Goal: Entertainment & Leisure: Consume media (video, audio)

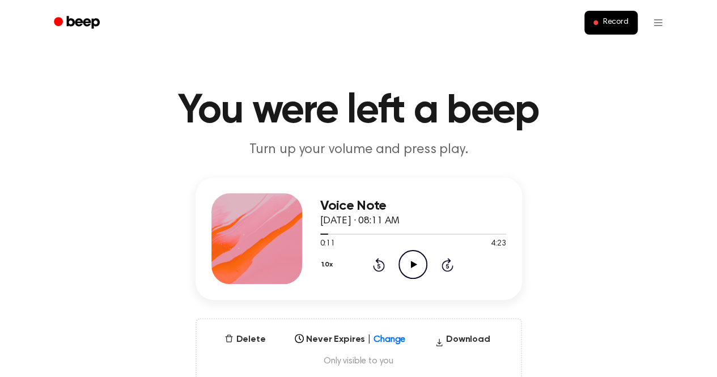
click at [379, 264] on icon "Rewind 5 seconds" at bounding box center [379, 264] width 12 height 15
click at [416, 272] on icon "Play Audio" at bounding box center [413, 264] width 29 height 29
click at [416, 272] on icon "Pause Audio" at bounding box center [413, 264] width 29 height 29
drag, startPoint x: 416, startPoint y: 272, endPoint x: 410, endPoint y: 268, distance: 7.3
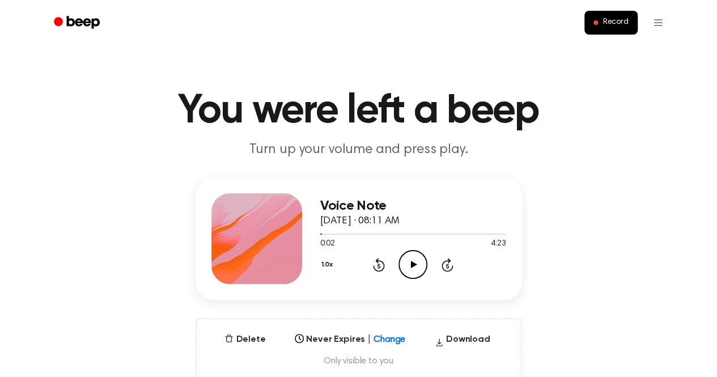
click at [410, 268] on icon "Play Audio" at bounding box center [413, 264] width 29 height 29
click at [408, 259] on icon "Pause Audio" at bounding box center [413, 264] width 29 height 29
click at [408, 259] on icon "Play Audio" at bounding box center [413, 264] width 29 height 29
drag, startPoint x: 408, startPoint y: 259, endPoint x: 425, endPoint y: 260, distance: 17.0
drag, startPoint x: 425, startPoint y: 260, endPoint x: 413, endPoint y: 250, distance: 15.8
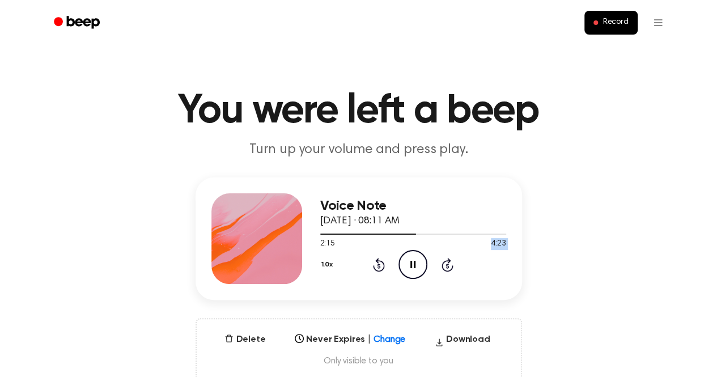
click at [413, 250] on div "Voice Note [DATE] · 08:11 AM 2:15 4:23 Your browser does not support the [objec…" at bounding box center [413, 238] width 186 height 91
click at [413, 250] on icon "Pause Audio" at bounding box center [413, 264] width 29 height 29
click at [413, 250] on icon "Play Audio" at bounding box center [413, 264] width 29 height 29
click at [413, 250] on icon "Pause Audio" at bounding box center [413, 264] width 29 height 29
click at [413, 250] on icon "Play Audio" at bounding box center [413, 264] width 29 height 29
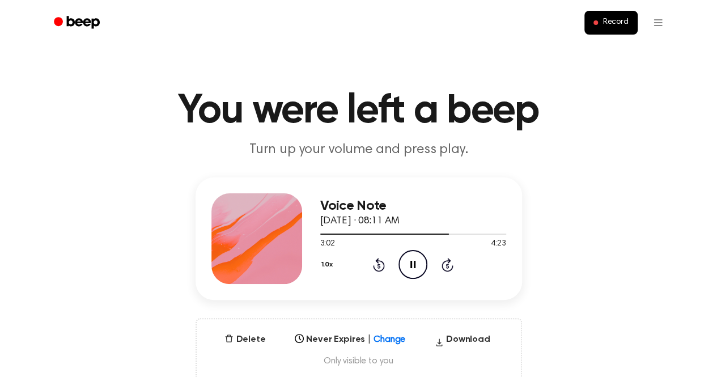
click at [413, 250] on icon "Pause Audio" at bounding box center [413, 264] width 29 height 29
drag, startPoint x: 413, startPoint y: 250, endPoint x: 422, endPoint y: 269, distance: 21.0
drag, startPoint x: 422, startPoint y: 269, endPoint x: 401, endPoint y: 265, distance: 21.8
click at [401, 265] on icon "Play Audio" at bounding box center [413, 264] width 29 height 29
click at [420, 268] on icon "Pause Audio" at bounding box center [413, 264] width 29 height 29
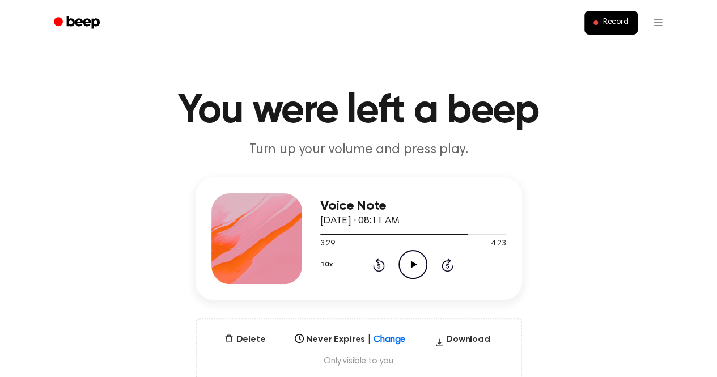
click at [420, 268] on icon "Play Audio" at bounding box center [413, 264] width 29 height 29
click at [381, 269] on icon at bounding box center [379, 265] width 12 height 14
click at [381, 259] on icon "Rewind 5 seconds" at bounding box center [379, 264] width 12 height 15
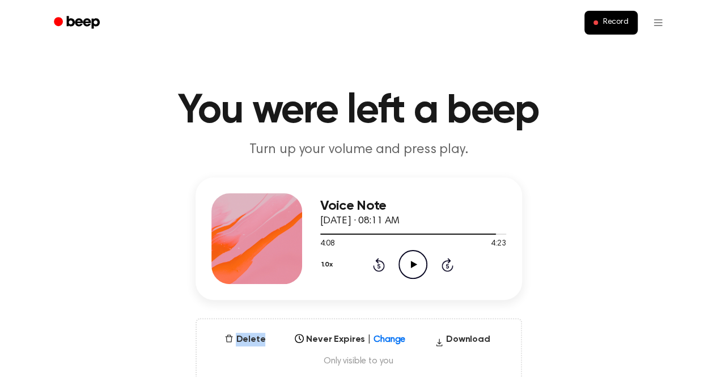
click at [381, 259] on icon "Rewind 5 seconds" at bounding box center [379, 264] width 12 height 15
click at [382, 259] on icon "Rewind 5 seconds" at bounding box center [379, 264] width 12 height 15
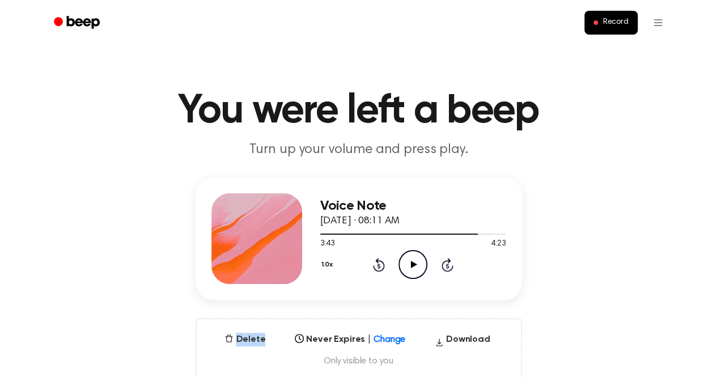
click at [382, 259] on icon "Rewind 5 seconds" at bounding box center [379, 264] width 12 height 15
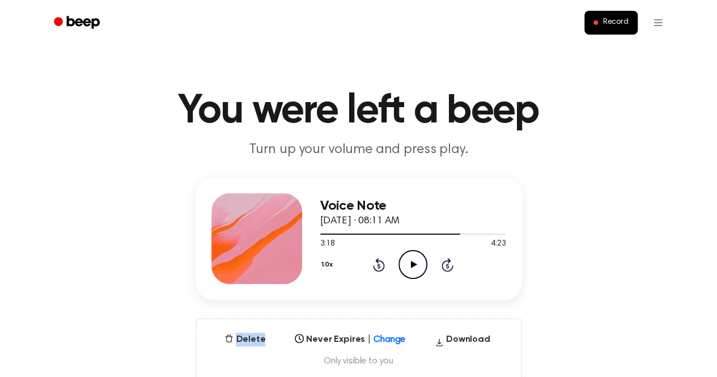
click at [382, 259] on icon "Rewind 5 seconds" at bounding box center [379, 264] width 12 height 15
drag, startPoint x: 382, startPoint y: 259, endPoint x: 385, endPoint y: 231, distance: 28.6
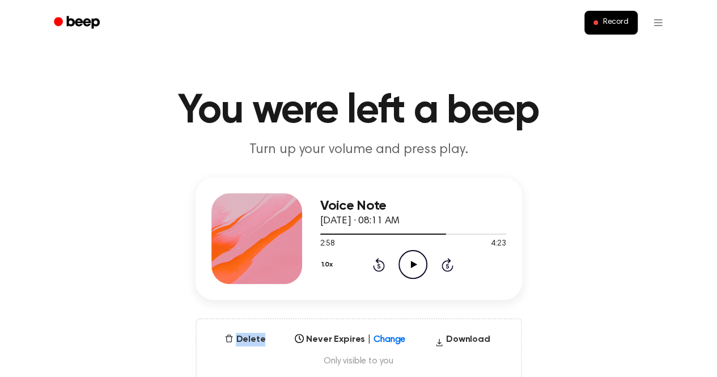
click at [385, 231] on div "Voice Note [DATE] · 08:11 AM 2:58 4:23 Your browser does not support the [objec…" at bounding box center [413, 238] width 186 height 91
click at [385, 231] on div at bounding box center [413, 233] width 186 height 9
drag, startPoint x: 380, startPoint y: 230, endPoint x: 337, endPoint y: 223, distance: 43.6
click at [337, 223] on div "Voice Note [DATE] · 08:11 AM 1:31 4:23 Your browser does not support the [objec…" at bounding box center [413, 238] width 186 height 91
click at [327, 231] on div at bounding box center [413, 233] width 186 height 9
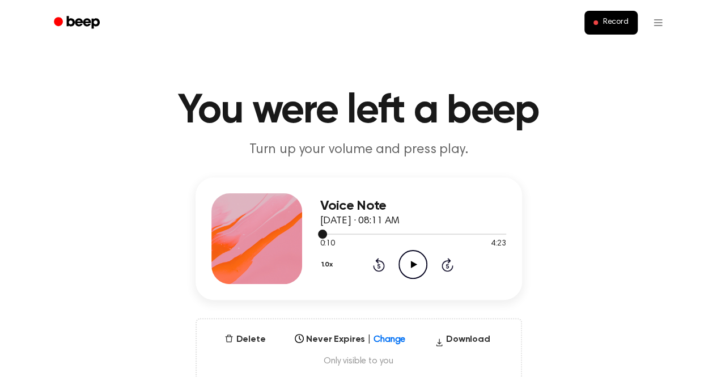
click at [319, 232] on span at bounding box center [322, 234] width 9 height 9
click at [414, 274] on icon "Play Audio" at bounding box center [413, 264] width 29 height 29
click at [410, 266] on icon at bounding box center [412, 264] width 5 height 7
drag, startPoint x: 318, startPoint y: 234, endPoint x: 356, endPoint y: 232, distance: 38.6
click at [356, 232] on div at bounding box center [413, 233] width 186 height 9
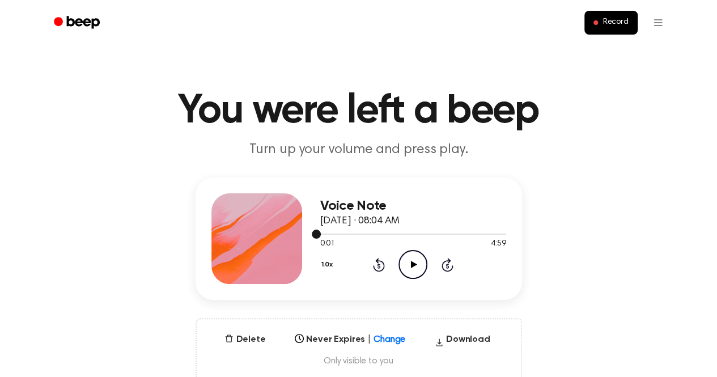
click at [356, 232] on div at bounding box center [413, 233] width 186 height 9
click at [338, 234] on div at bounding box center [413, 234] width 186 height 1
click at [356, 232] on div at bounding box center [413, 233] width 186 height 9
click at [331, 229] on div at bounding box center [413, 233] width 186 height 9
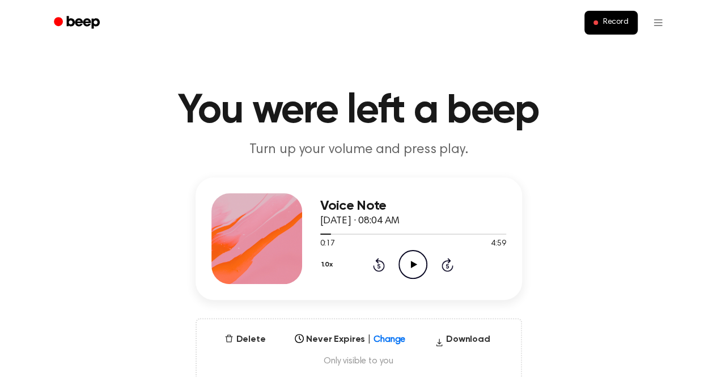
click at [410, 261] on icon "Play Audio" at bounding box center [413, 264] width 29 height 29
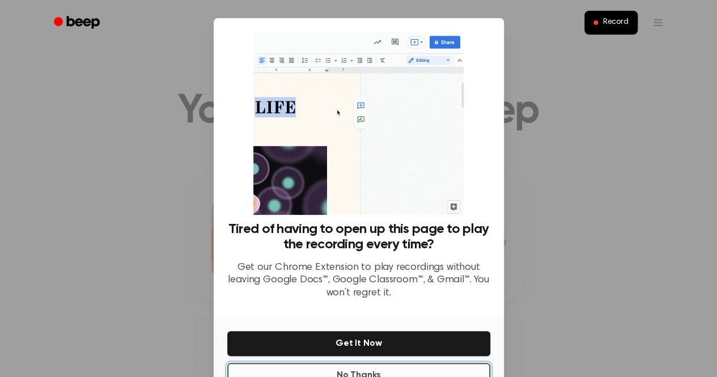
click at [379, 363] on button "No Thanks" at bounding box center [358, 375] width 263 height 25
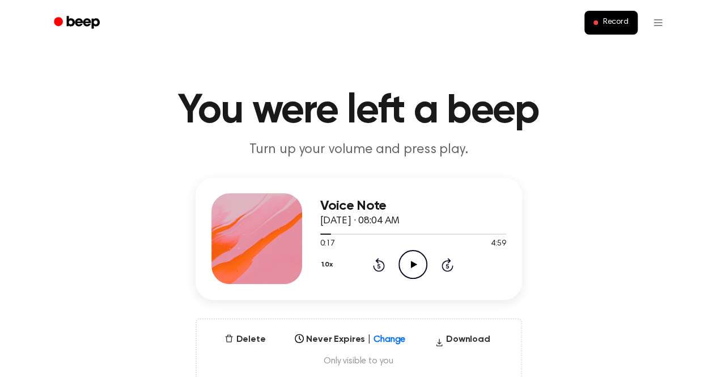
click at [387, 261] on div "1.0x Rewind 5 seconds Play Audio Skip 5 seconds" at bounding box center [413, 264] width 186 height 29
click at [399, 261] on circle at bounding box center [413, 265] width 28 height 28
click at [324, 233] on span at bounding box center [327, 234] width 9 height 9
click at [335, 235] on div at bounding box center [413, 233] width 186 height 9
click at [337, 232] on div at bounding box center [413, 233] width 186 height 9
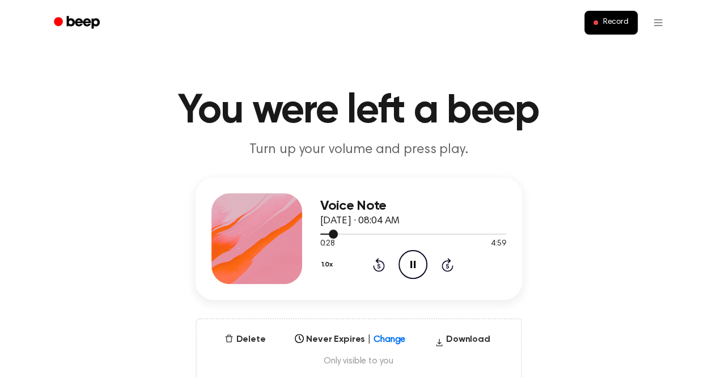
drag, startPoint x: 324, startPoint y: 233, endPoint x: 341, endPoint y: 233, distance: 17.0
click at [341, 233] on div at bounding box center [413, 233] width 186 height 9
click at [343, 234] on div at bounding box center [413, 234] width 186 height 1
click at [350, 229] on div at bounding box center [413, 233] width 186 height 9
click at [349, 232] on span at bounding box center [346, 234] width 9 height 9
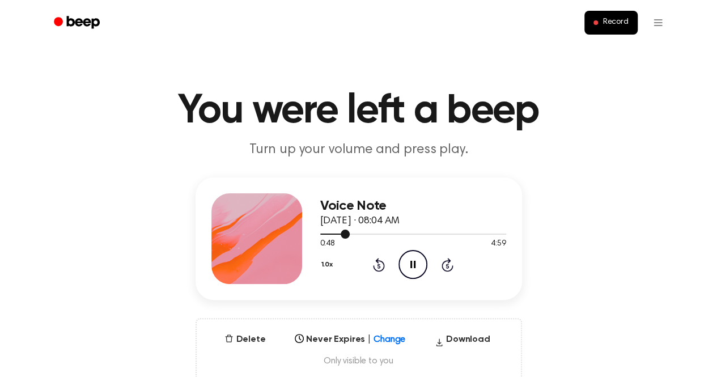
click at [354, 232] on div at bounding box center [413, 233] width 186 height 9
click at [345, 232] on div at bounding box center [413, 233] width 186 height 9
click at [412, 261] on icon at bounding box center [412, 264] width 5 height 7
click at [412, 261] on icon at bounding box center [414, 264] width 6 height 7
click at [412, 261] on icon at bounding box center [412, 264] width 5 height 7
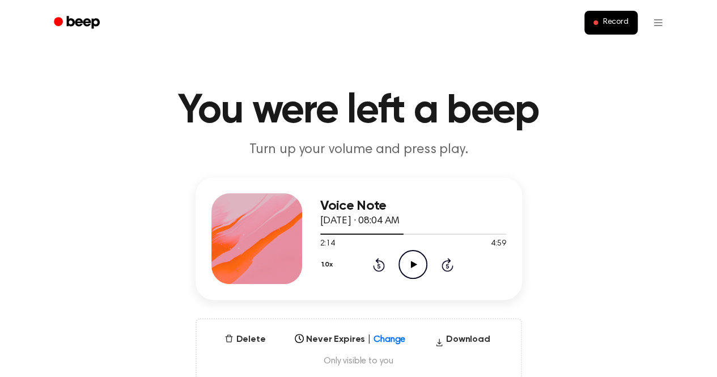
click at [412, 261] on icon at bounding box center [414, 264] width 6 height 7
click at [412, 261] on icon at bounding box center [412, 264] width 5 height 7
click at [412, 261] on icon at bounding box center [414, 264] width 6 height 7
click at [412, 261] on icon at bounding box center [412, 264] width 5 height 7
click at [480, 235] on div at bounding box center [413, 233] width 186 height 9
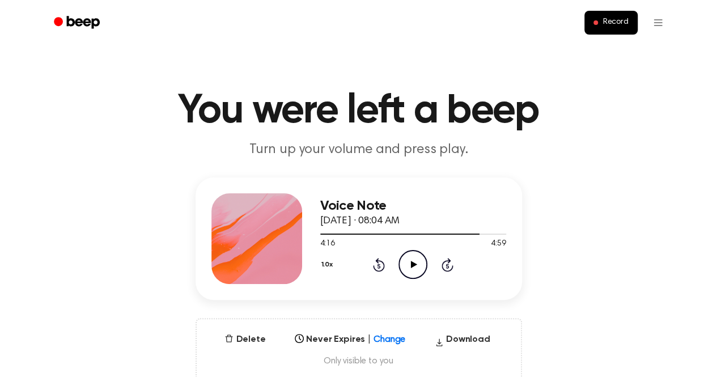
click at [427, 265] on div "1.0x Rewind 5 seconds Play Audio Skip 5 seconds" at bounding box center [413, 264] width 186 height 29
click at [417, 264] on icon "Play Audio" at bounding box center [413, 264] width 29 height 29
click at [472, 234] on span at bounding box center [476, 234] width 9 height 9
click at [460, 234] on div at bounding box center [396, 234] width 153 height 1
click at [468, 232] on div at bounding box center [413, 233] width 186 height 9
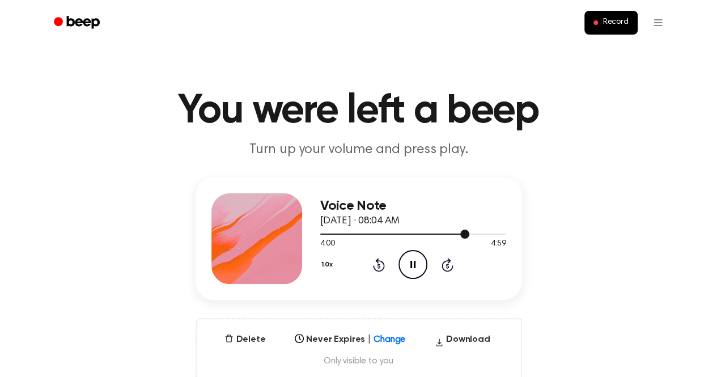
click at [472, 232] on div at bounding box center [413, 233] width 186 height 9
click at [465, 232] on span at bounding box center [468, 234] width 9 height 9
click at [384, 264] on icon at bounding box center [379, 265] width 12 height 14
click at [383, 263] on icon at bounding box center [379, 265] width 12 height 14
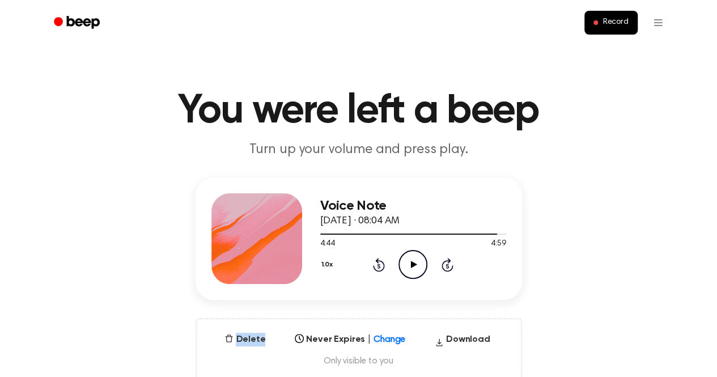
click at [383, 263] on icon at bounding box center [379, 265] width 12 height 14
click at [383, 264] on icon at bounding box center [379, 265] width 12 height 14
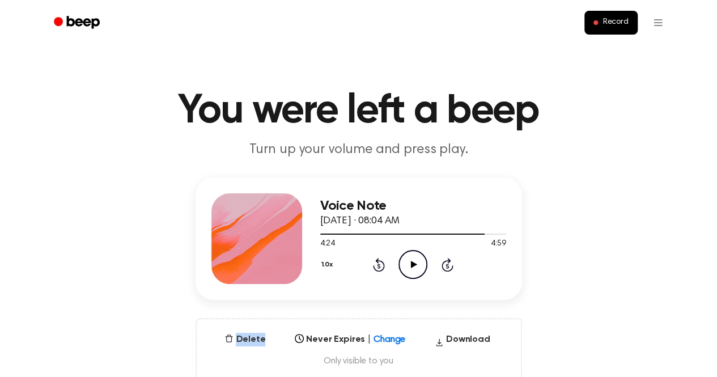
click at [383, 264] on icon at bounding box center [379, 265] width 12 height 14
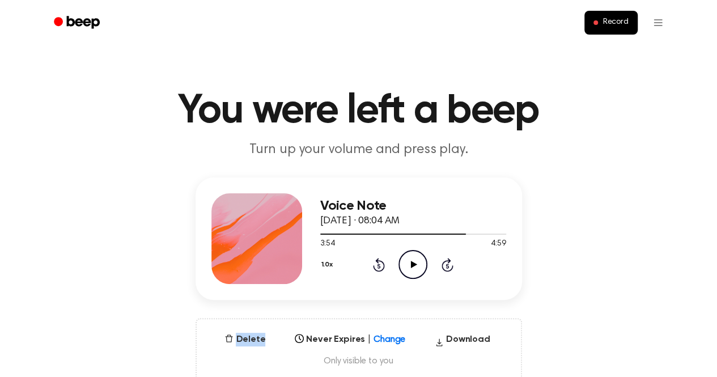
click at [383, 264] on icon at bounding box center [379, 265] width 12 height 14
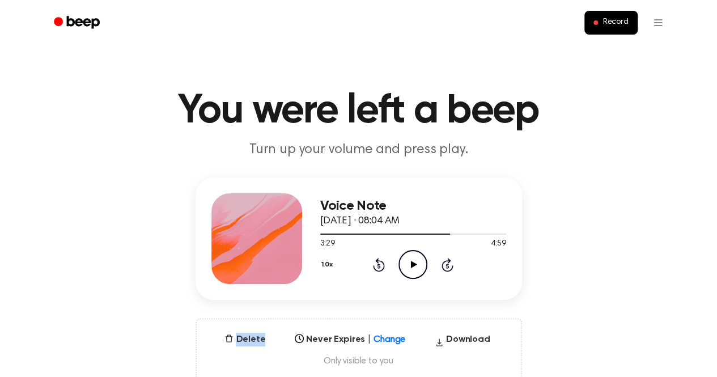
click at [383, 264] on icon at bounding box center [379, 265] width 12 height 14
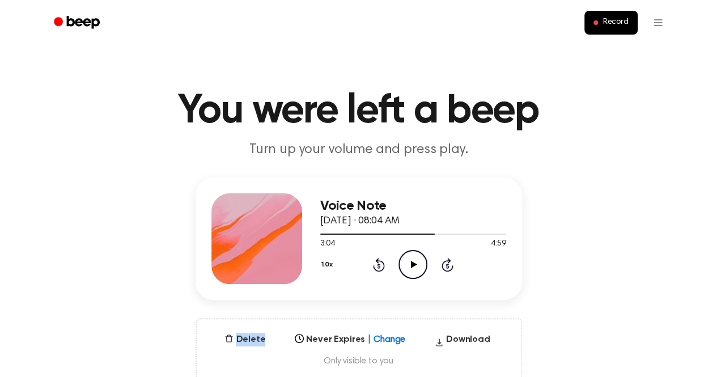
click at [383, 264] on icon at bounding box center [379, 265] width 12 height 14
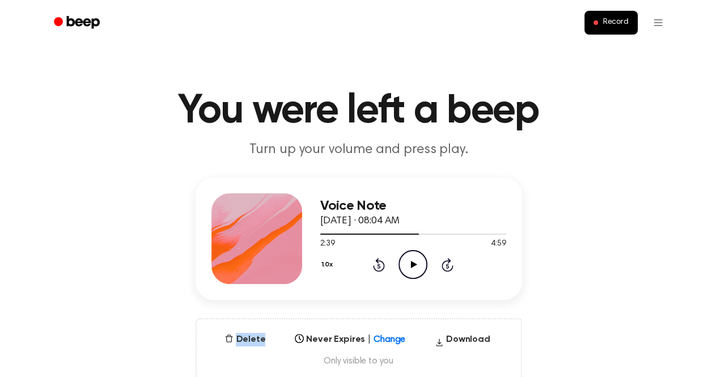
click at [383, 264] on icon at bounding box center [379, 265] width 12 height 14
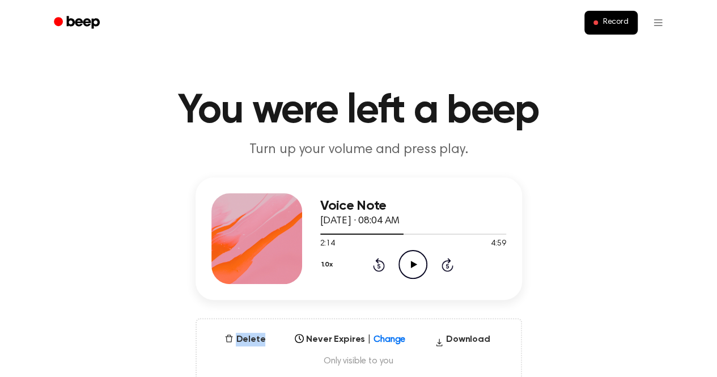
click at [383, 264] on icon at bounding box center [379, 265] width 12 height 14
drag, startPoint x: 383, startPoint y: 264, endPoint x: 414, endPoint y: 264, distance: 31.2
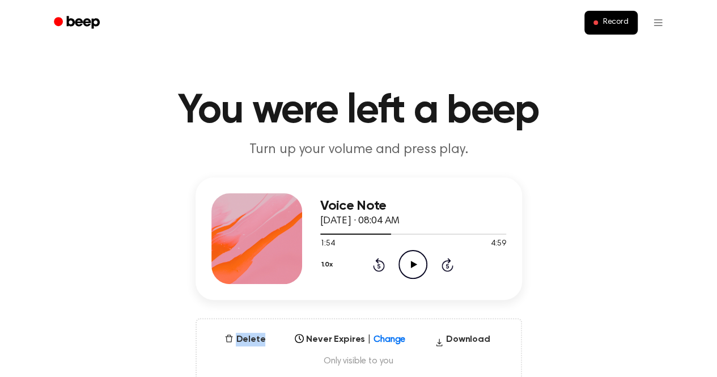
click at [414, 264] on div "1.0x Rewind 5 seconds Play Audio Skip 5 seconds" at bounding box center [413, 264] width 186 height 29
click at [414, 264] on icon at bounding box center [414, 264] width 6 height 7
click at [382, 261] on icon at bounding box center [379, 265] width 12 height 14
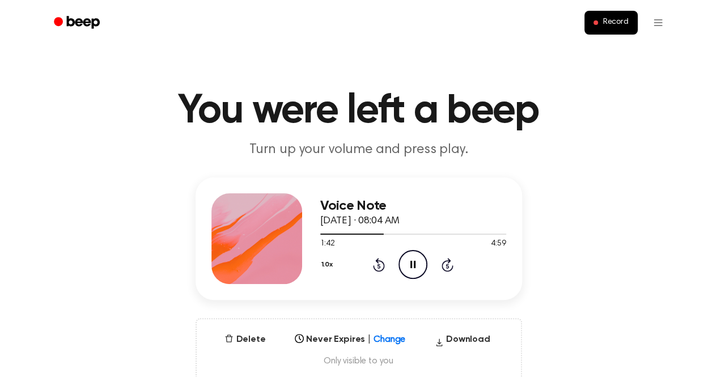
click at [382, 261] on icon at bounding box center [379, 265] width 12 height 14
click at [451, 265] on icon "Skip 5 seconds" at bounding box center [447, 264] width 12 height 15
click at [399, 269] on icon "Pause Audio" at bounding box center [413, 264] width 29 height 29
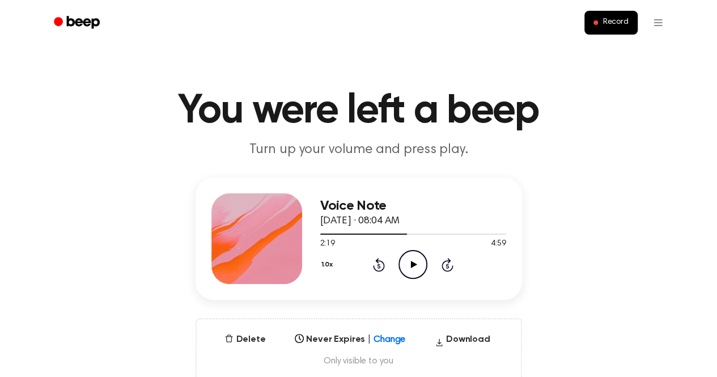
click at [427, 260] on icon "Play Audio" at bounding box center [413, 264] width 29 height 29
click at [427, 260] on icon "Pause Audio" at bounding box center [413, 264] width 29 height 29
click at [379, 273] on div "1.0x Rewind 5 seconds Play Audio Skip 5 seconds" at bounding box center [413, 264] width 186 height 29
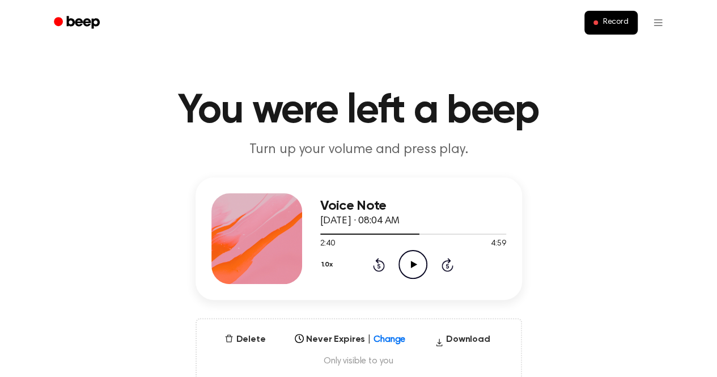
click at [375, 264] on icon "Rewind 5 seconds" at bounding box center [379, 264] width 12 height 15
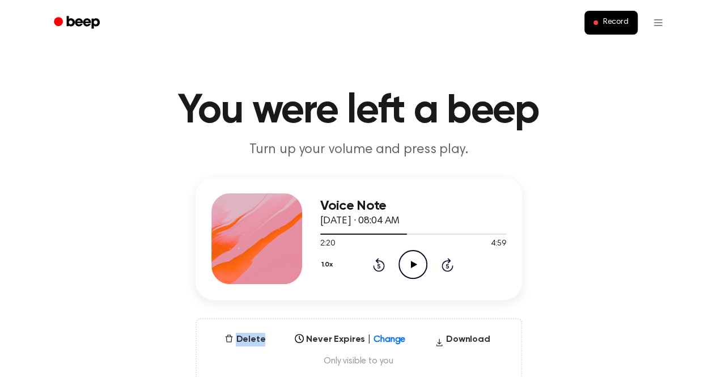
click at [375, 264] on icon "Rewind 5 seconds" at bounding box center [379, 264] width 12 height 15
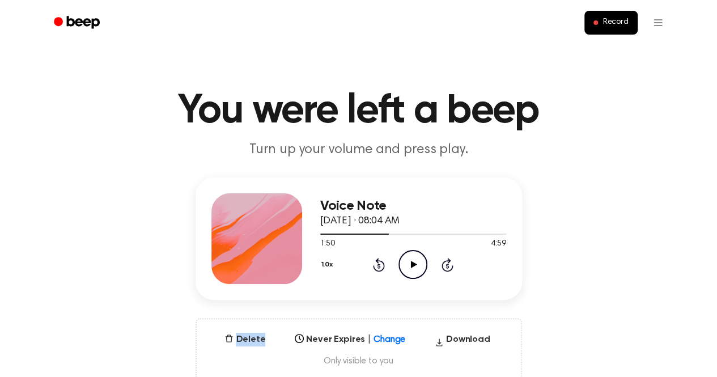
click at [375, 264] on icon "Rewind 5 seconds" at bounding box center [379, 264] width 12 height 15
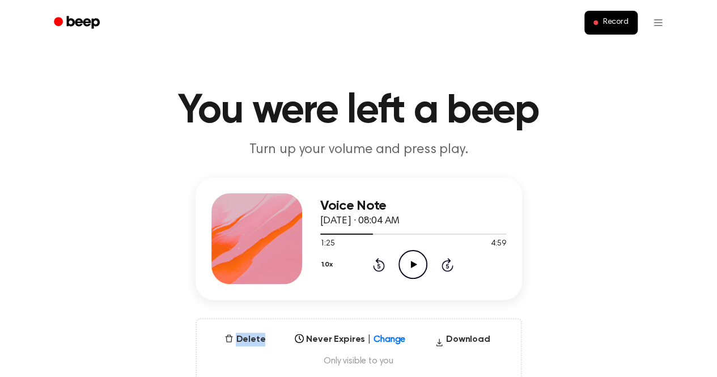
click at [375, 264] on icon "Rewind 5 seconds" at bounding box center [379, 264] width 12 height 15
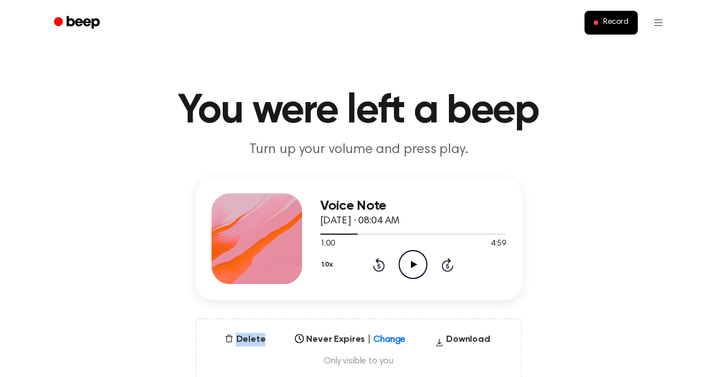
click at [375, 264] on icon "Rewind 5 seconds" at bounding box center [379, 264] width 12 height 15
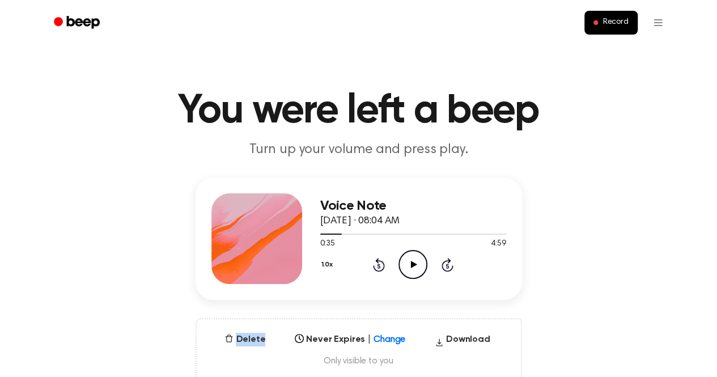
click at [375, 264] on icon "Rewind 5 seconds" at bounding box center [379, 264] width 12 height 15
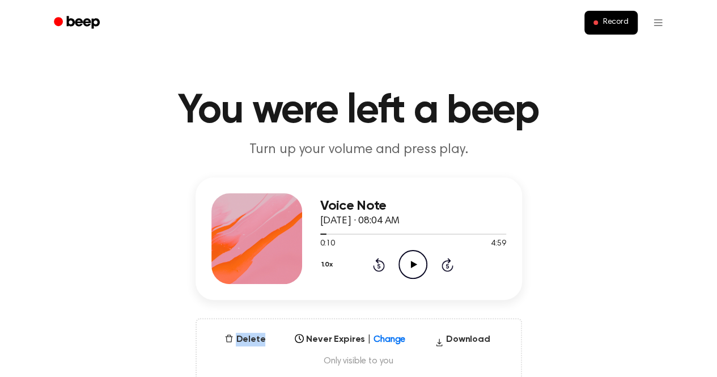
click at [375, 264] on icon "Rewind 5 seconds" at bounding box center [379, 264] width 12 height 15
click at [416, 268] on icon "Play Audio" at bounding box center [413, 264] width 29 height 29
click at [416, 268] on icon "Pause Audio" at bounding box center [413, 264] width 29 height 29
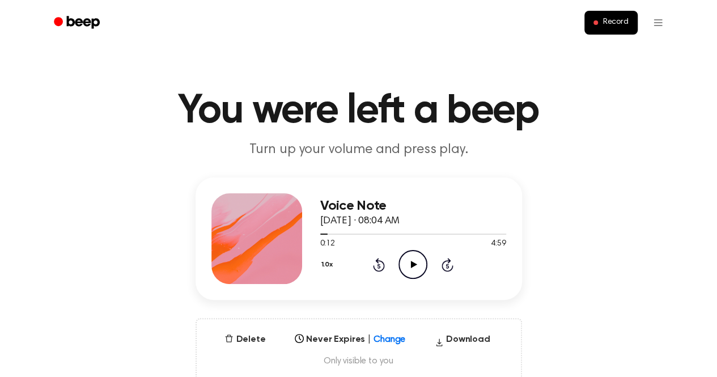
click at [379, 265] on icon at bounding box center [379, 266] width 3 height 5
click at [329, 263] on button "1.0x" at bounding box center [328, 264] width 17 height 19
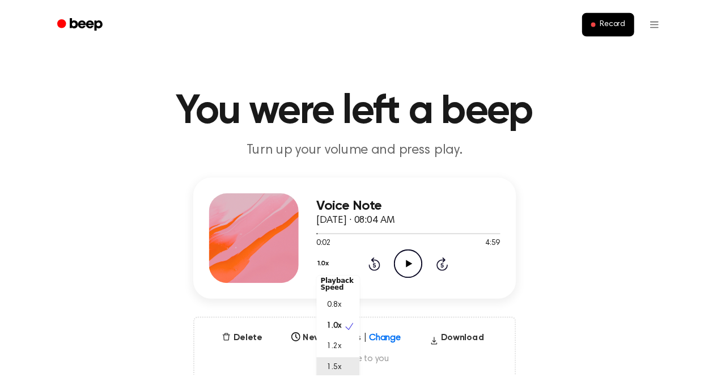
scroll to position [3, 0]
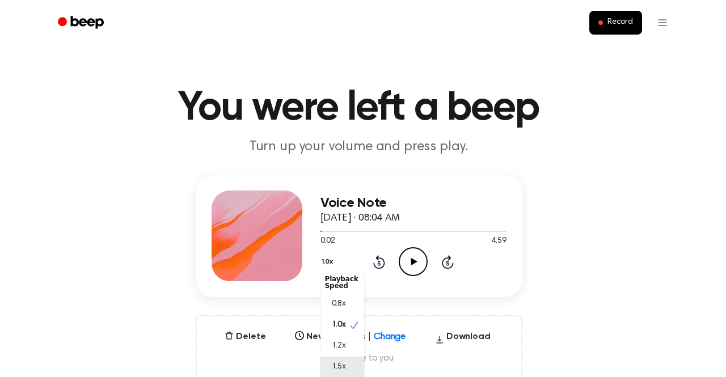
click at [344, 369] on span "1.5x" at bounding box center [339, 367] width 14 height 12
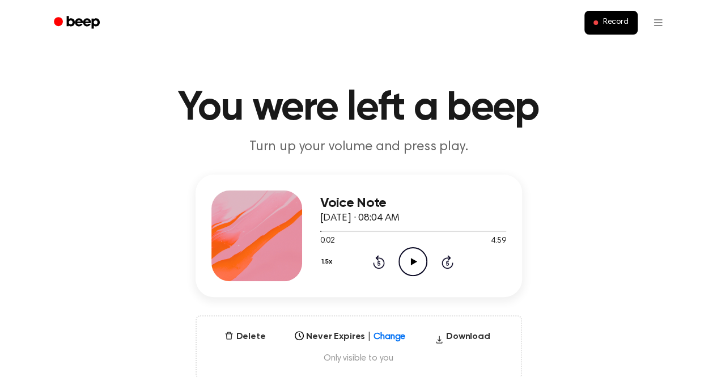
click at [409, 256] on icon "Play Audio" at bounding box center [413, 261] width 29 height 29
click at [408, 257] on icon "Pause Audio" at bounding box center [413, 261] width 29 height 29
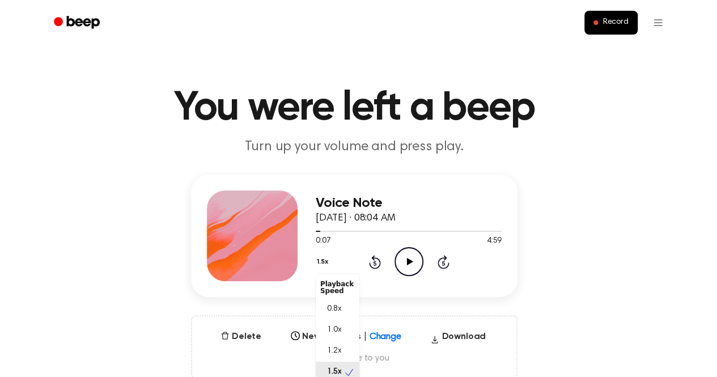
click at [330, 261] on button "1.5x" at bounding box center [324, 261] width 16 height 19
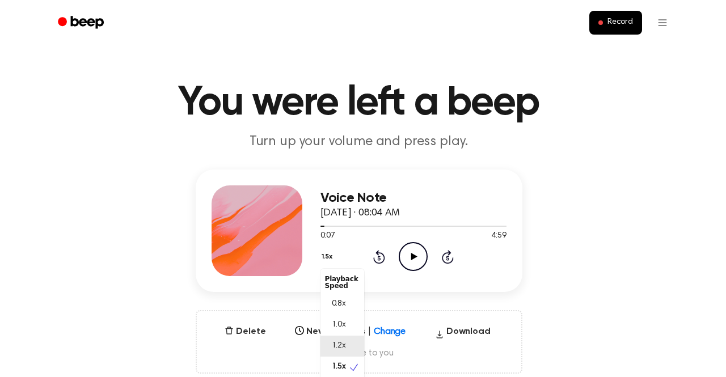
click at [341, 345] on span "1.2x" at bounding box center [339, 346] width 14 height 12
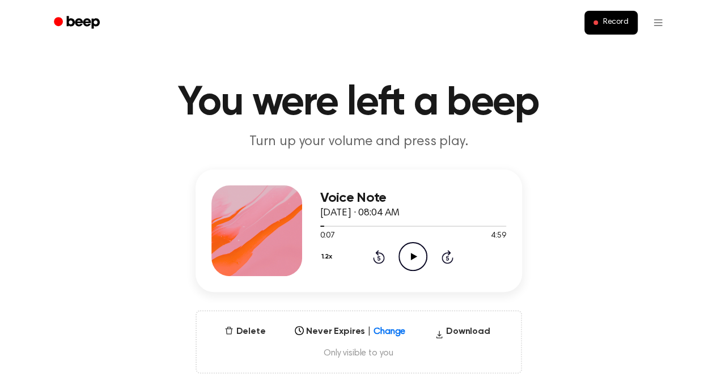
click at [413, 257] on icon at bounding box center [414, 256] width 6 height 7
click at [379, 259] on icon "Rewind 5 seconds" at bounding box center [379, 256] width 12 height 15
click at [420, 263] on icon "Pause Audio" at bounding box center [413, 256] width 29 height 29
click at [420, 263] on icon "Play Audio" at bounding box center [413, 256] width 29 height 29
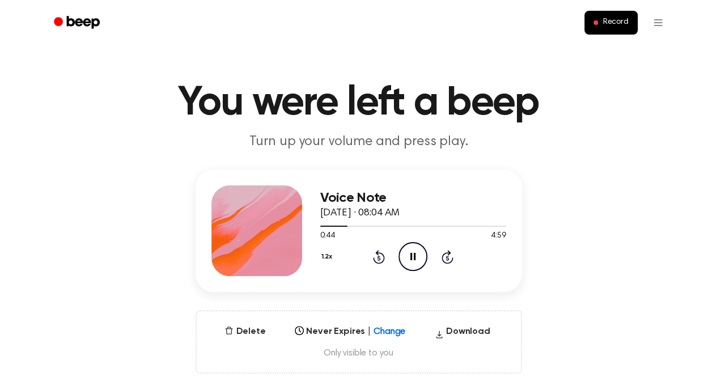
click at [415, 258] on icon at bounding box center [412, 256] width 5 height 7
click at [415, 258] on icon "Play Audio" at bounding box center [413, 256] width 29 height 29
click at [408, 255] on icon "Pause Audio" at bounding box center [413, 256] width 29 height 29
click at [408, 255] on icon "Play Audio" at bounding box center [413, 256] width 29 height 29
click at [378, 256] on icon at bounding box center [379, 258] width 3 height 5
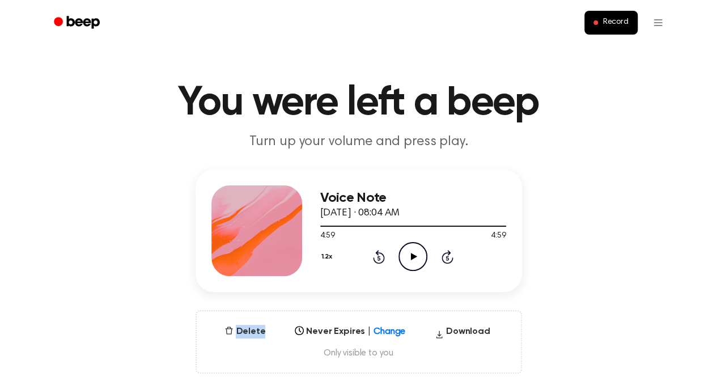
click at [378, 256] on icon at bounding box center [379, 258] width 3 height 5
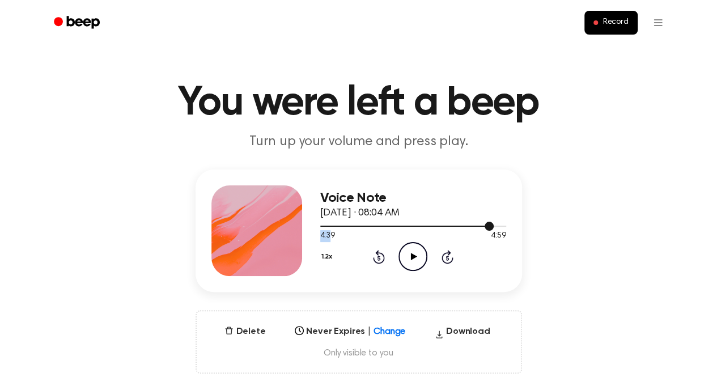
drag, startPoint x: 490, startPoint y: 225, endPoint x: 331, endPoint y: 234, distance: 159.5
click at [331, 234] on div "4:39 4:59 Your browser does not support the [object Object] element." at bounding box center [413, 231] width 186 height 21
click at [319, 228] on div "Voice Note September 26, 2025 · 08:04 AM 4:39 4:59 Your browser does not suppor…" at bounding box center [359, 231] width 327 height 122
click at [325, 226] on div at bounding box center [407, 226] width 174 height 1
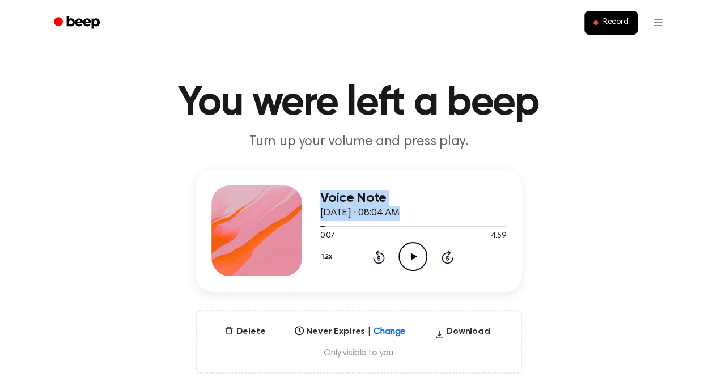
drag, startPoint x: 318, startPoint y: 224, endPoint x: 293, endPoint y: 223, distance: 24.4
click at [293, 223] on div "Voice Note September 26, 2025 · 08:04 AM 0:07 4:59 Your browser does not suppor…" at bounding box center [359, 231] width 327 height 122
click at [320, 224] on span at bounding box center [320, 226] width 9 height 9
click at [421, 247] on icon "Play Audio" at bounding box center [413, 256] width 29 height 29
click at [421, 247] on icon "Pause Audio" at bounding box center [413, 256] width 29 height 29
